Goal: Task Accomplishment & Management: Use online tool/utility

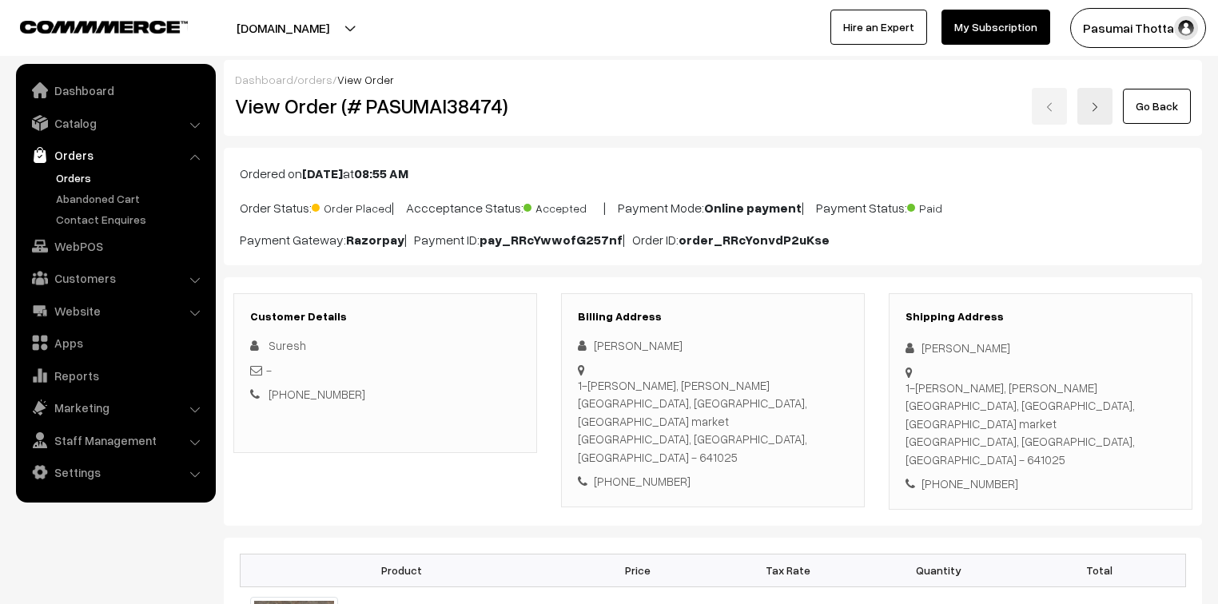
scroll to position [64, 0]
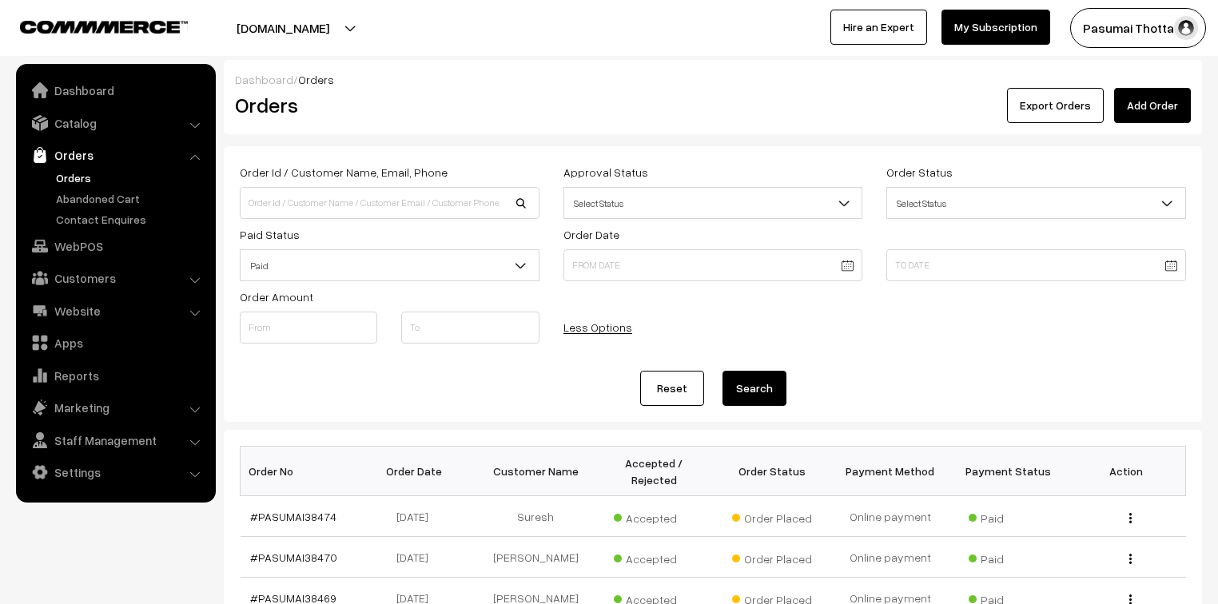
scroll to position [34, 0]
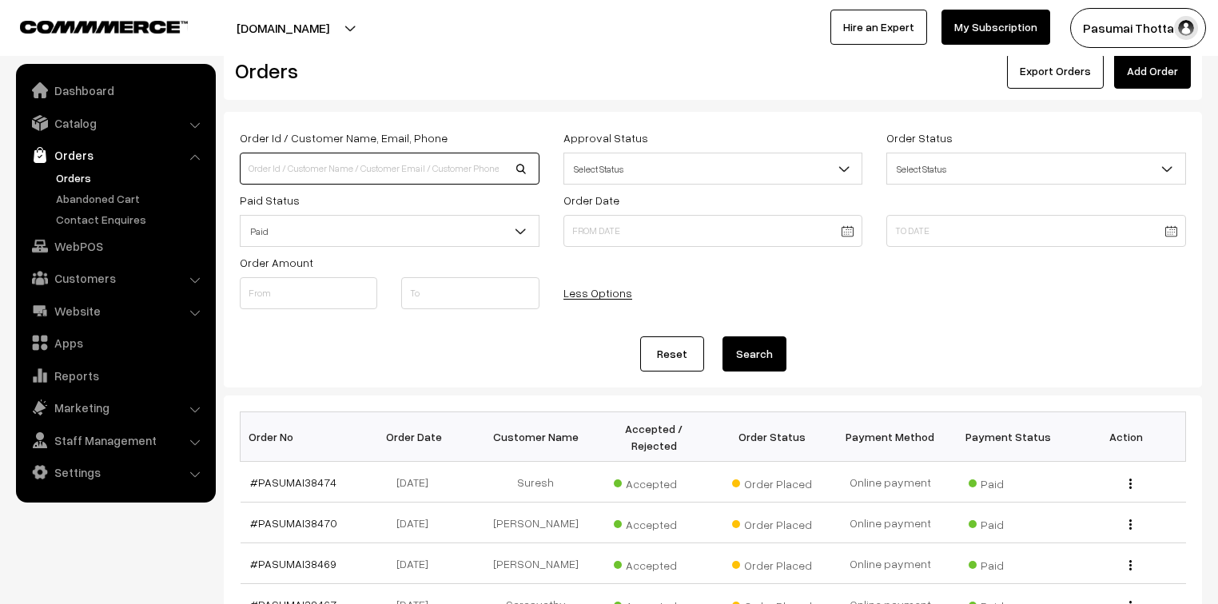
click at [289, 169] on input at bounding box center [390, 169] width 300 height 32
type input "9080037094"
click at [722, 336] on button "Search" at bounding box center [754, 353] width 64 height 35
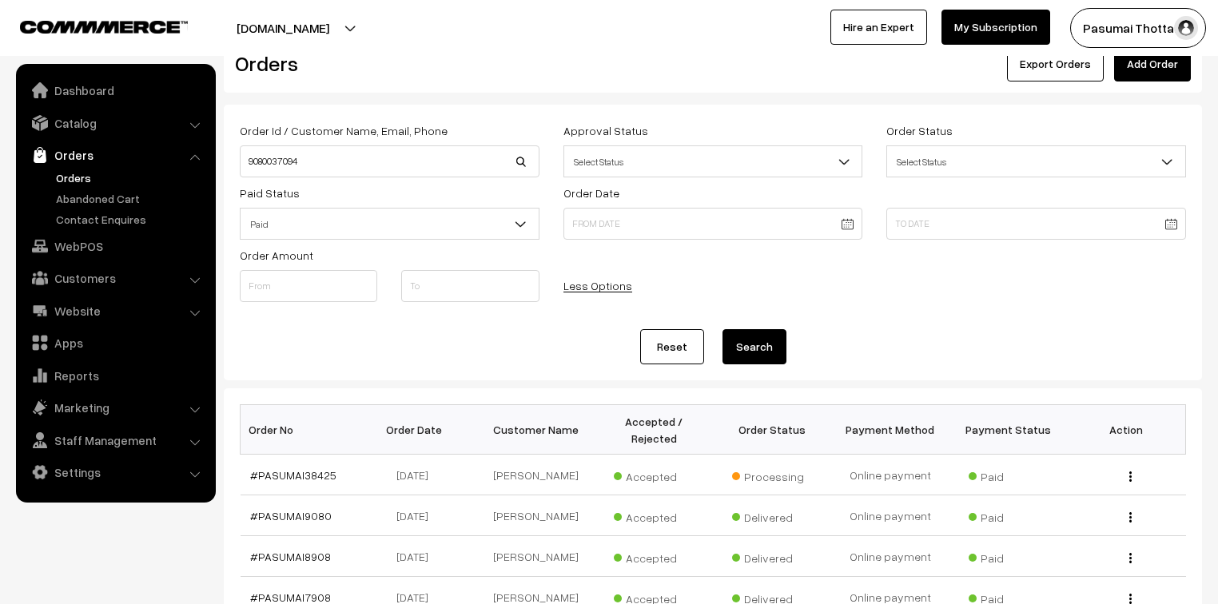
scroll to position [64, 0]
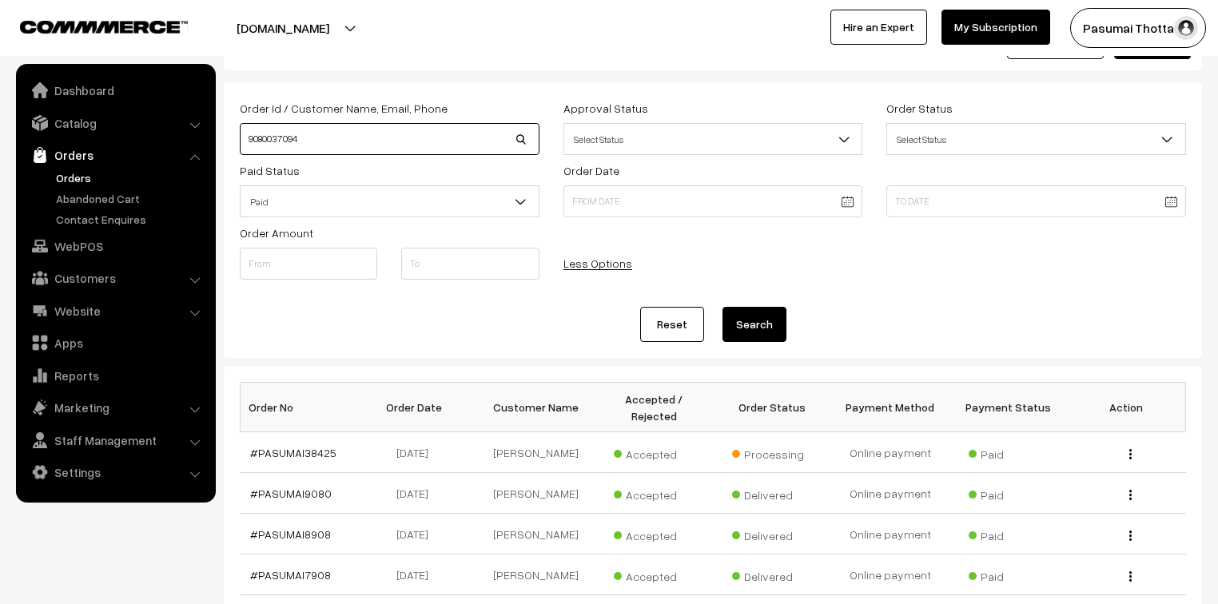
drag, startPoint x: 320, startPoint y: 133, endPoint x: 247, endPoint y: 150, distance: 74.8
click at [247, 150] on input "9080037094" at bounding box center [390, 139] width 300 height 32
type input "9952372285"
click at [722, 307] on button "Search" at bounding box center [754, 324] width 64 height 35
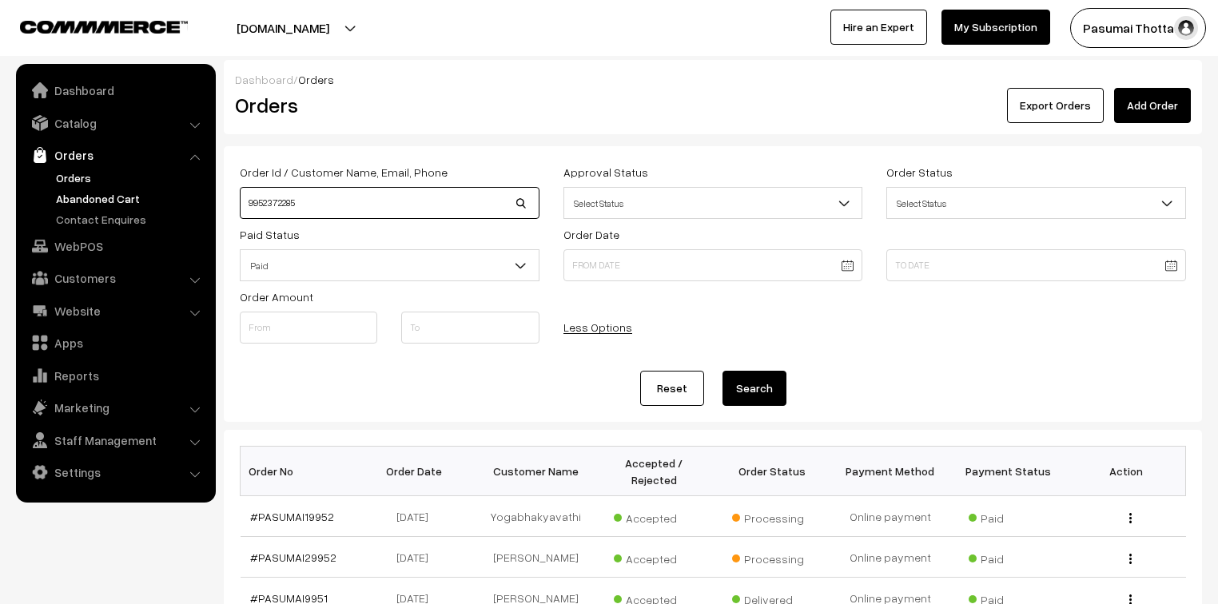
drag, startPoint x: 313, startPoint y: 205, endPoint x: 205, endPoint y: 205, distance: 108.7
click at [205, 205] on body "Thank you for showing interest. Our team will call you shortly. Close pasumaith…" at bounding box center [609, 552] width 1218 height 1104
type input "38352"
click at [722, 371] on button "Search" at bounding box center [754, 388] width 64 height 35
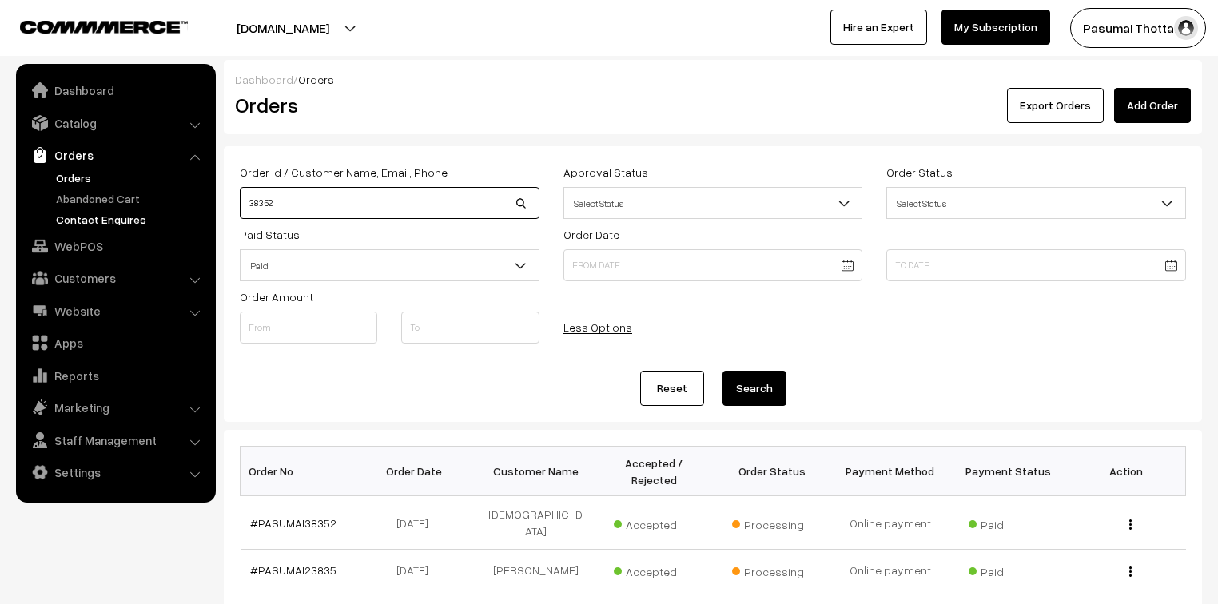
drag, startPoint x: 311, startPoint y: 209, endPoint x: 205, endPoint y: 210, distance: 106.3
click at [205, 210] on body "Thank you for showing interest. Our team will call you shortly. Close [DOMAIN_N…" at bounding box center [609, 558] width 1218 height 1117
type input "7200114782"
click at [722, 371] on button "Search" at bounding box center [754, 388] width 64 height 35
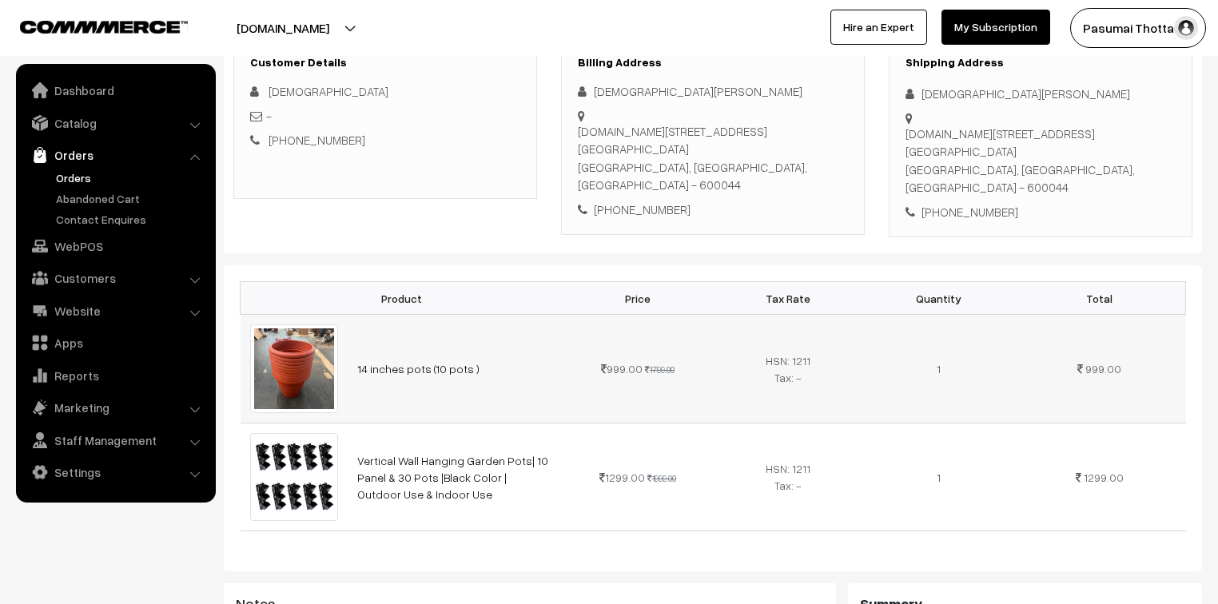
scroll to position [256, 0]
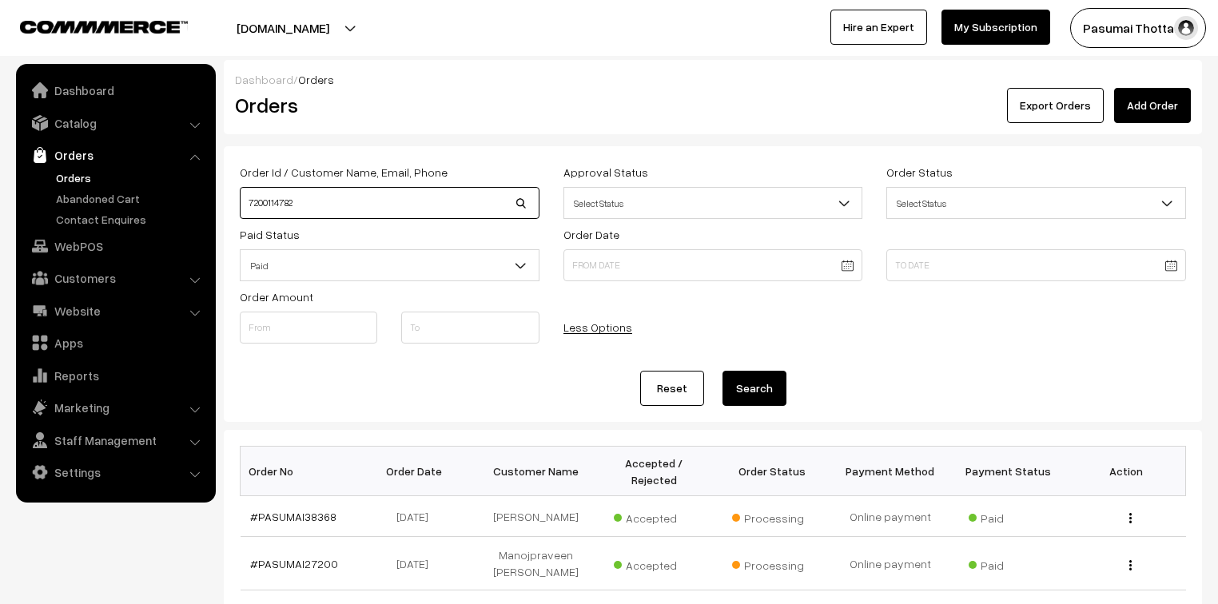
drag, startPoint x: 309, startPoint y: 205, endPoint x: 229, endPoint y: 197, distance: 80.3
click at [229, 197] on div "Order Id / Customer Name, Email, Phone 7200114782" at bounding box center [390, 190] width 324 height 57
type input "7397126587"
click at [722, 371] on button "Search" at bounding box center [754, 388] width 64 height 35
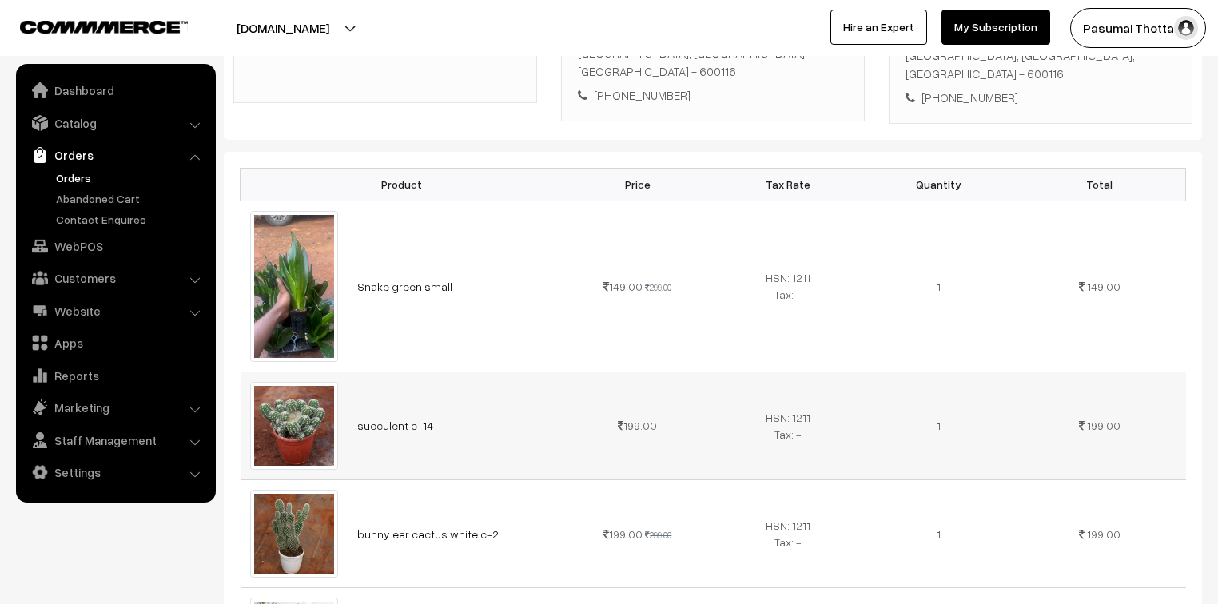
scroll to position [448, 0]
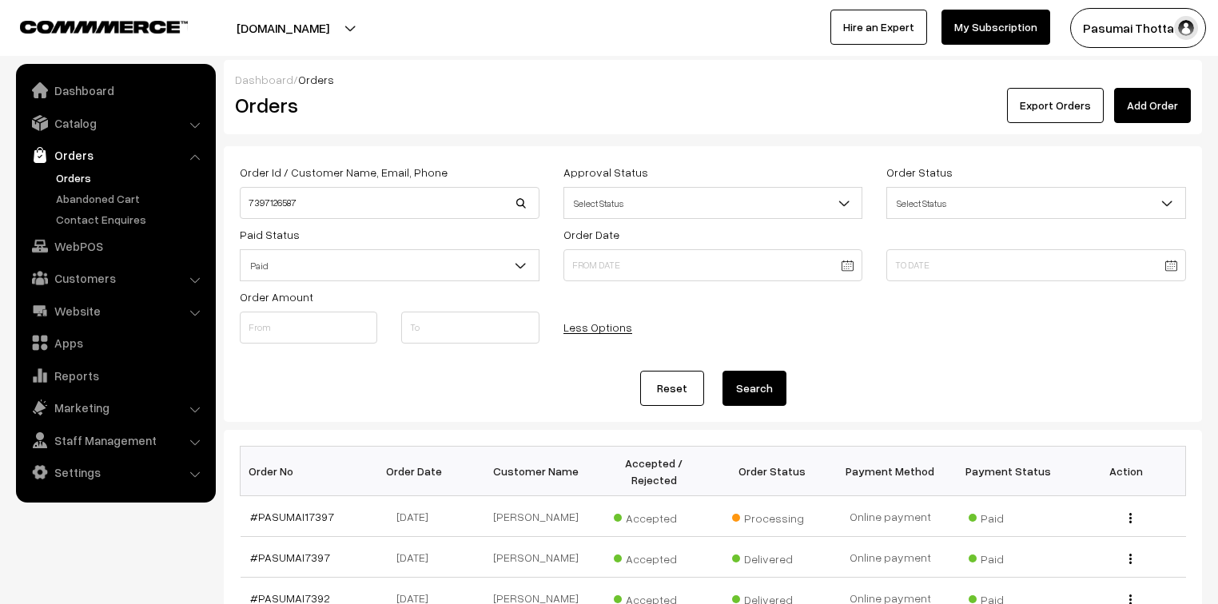
click at [316, 294] on body "Thank you for showing interest. Our team will call you shortly. Close [DOMAIN_N…" at bounding box center [609, 552] width 1218 height 1104
